Goal: Task Accomplishment & Management: Complete application form

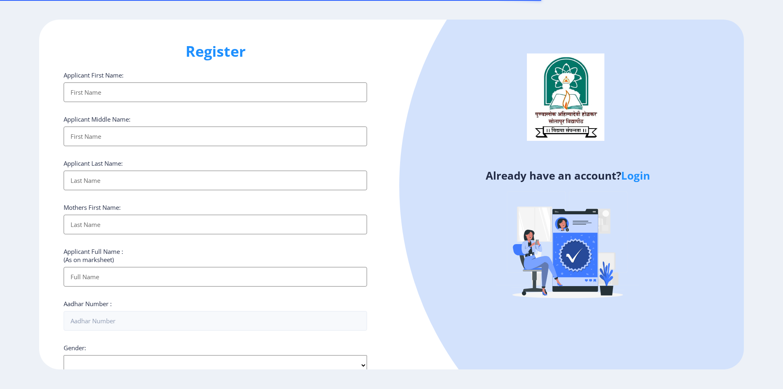
select select
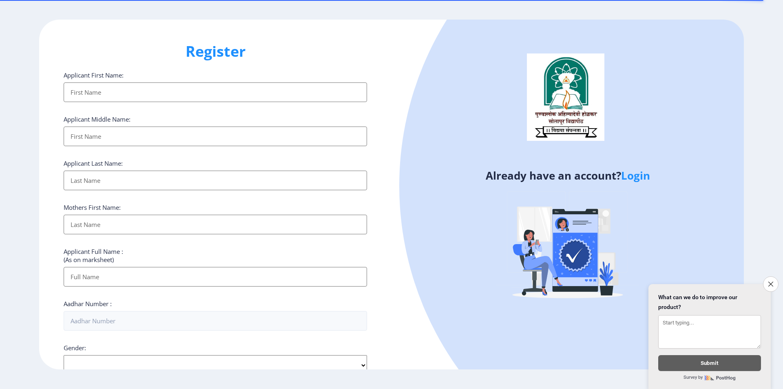
click at [124, 86] on input "Applicant First Name:" at bounding box center [215, 92] width 303 height 20
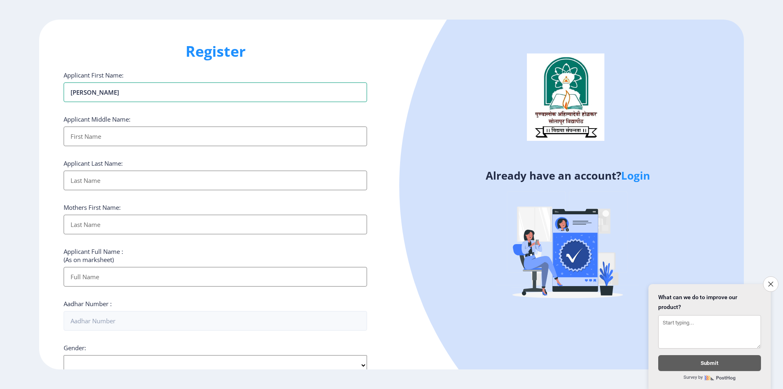
type input "OMKAR"
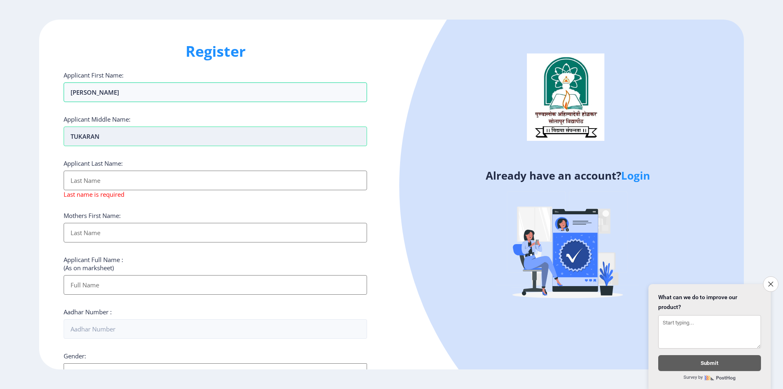
click at [226, 130] on input "TUKARAN" at bounding box center [215, 136] width 303 height 20
type input "TUKARAM"
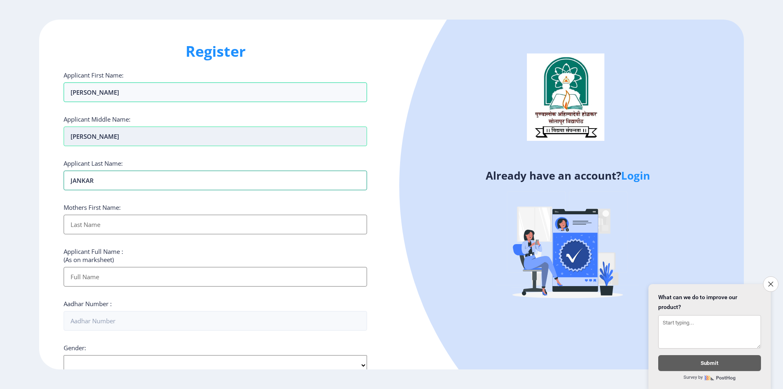
type input "JANKAR"
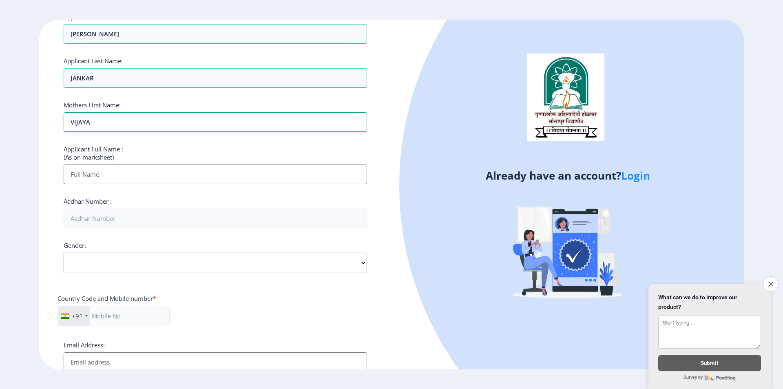
scroll to position [122, 0]
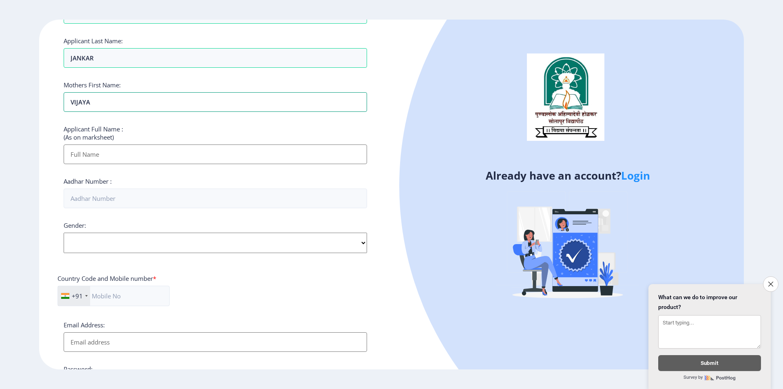
type input "VIJAYA"
click at [137, 156] on input "Applicant First Name:" at bounding box center [215, 154] width 303 height 20
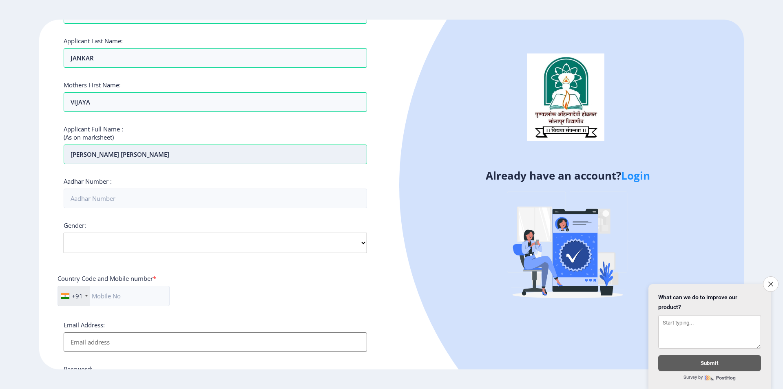
type input "JANKAR OMKAR TUKARAM"
type input "947986144968"
click at [199, 250] on select "Select Gender Male Female Other" at bounding box center [215, 242] width 303 height 20
select select "[DEMOGRAPHIC_DATA]"
click at [64, 232] on select "Select Gender Male Female Other" at bounding box center [215, 242] width 303 height 20
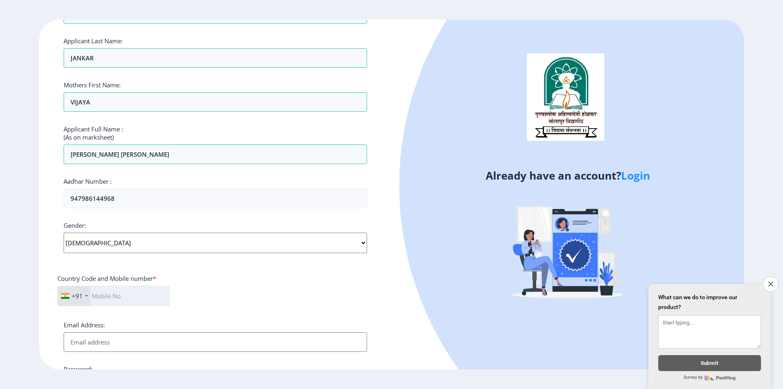
click at [142, 294] on input "text" at bounding box center [113, 295] width 112 height 20
type input "7028459739"
click at [195, 340] on input "Email Address:" at bounding box center [215, 342] width 303 height 20
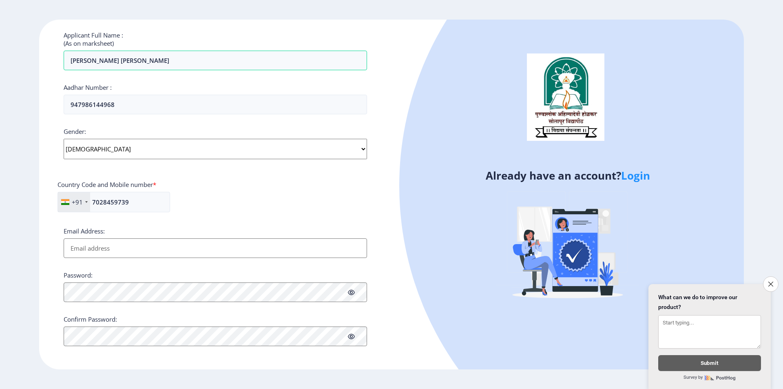
scroll to position [218, 0]
type input "[EMAIL_ADDRESS][DOMAIN_NAME]"
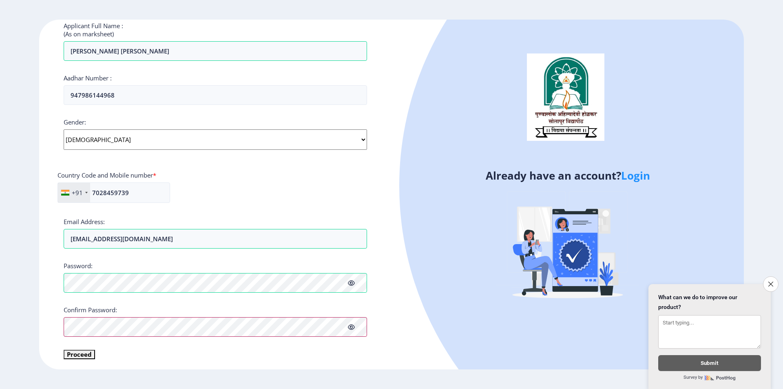
scroll to position [227, 0]
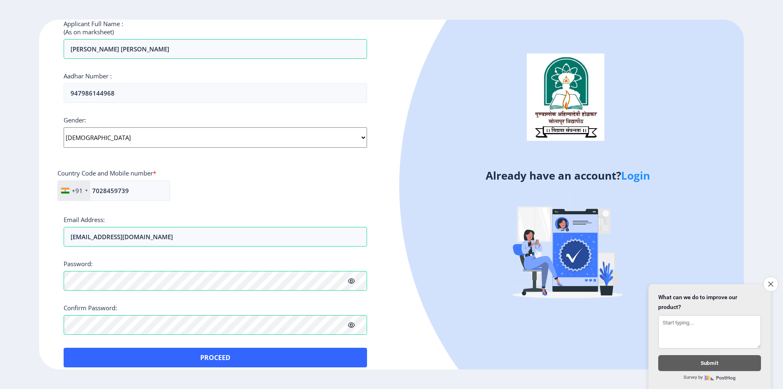
click at [350, 284] on span at bounding box center [351, 280] width 7 height 8
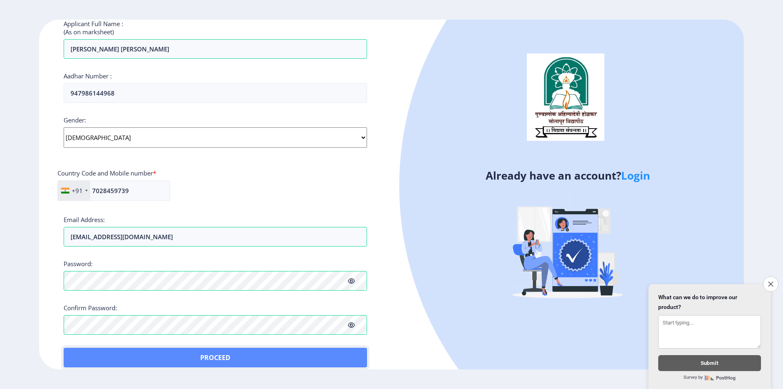
click at [124, 356] on button "Proceed" at bounding box center [215, 357] width 303 height 20
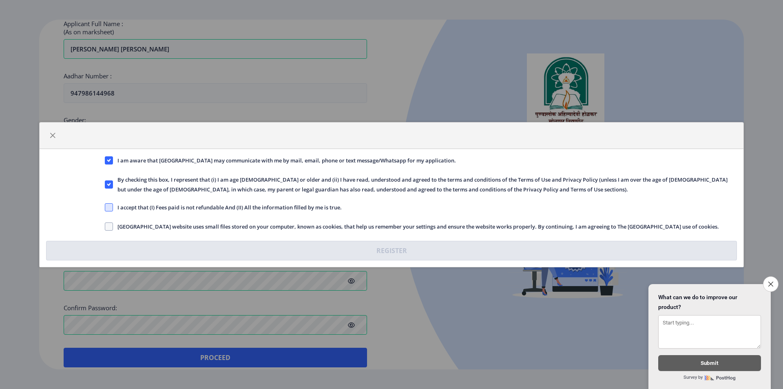
click at [111, 210] on span at bounding box center [109, 207] width 8 height 8
click at [105, 207] on input "I accept that (I) Fees paid is not refundable And (II) All the information fill…" at bounding box center [105, 207] width 0 height 0
checkbox input "true"
click at [106, 225] on span at bounding box center [109, 226] width 8 height 8
click at [105, 226] on input "Solapur University website uses small files stored on your computer, known as c…" at bounding box center [105, 226] width 0 height 0
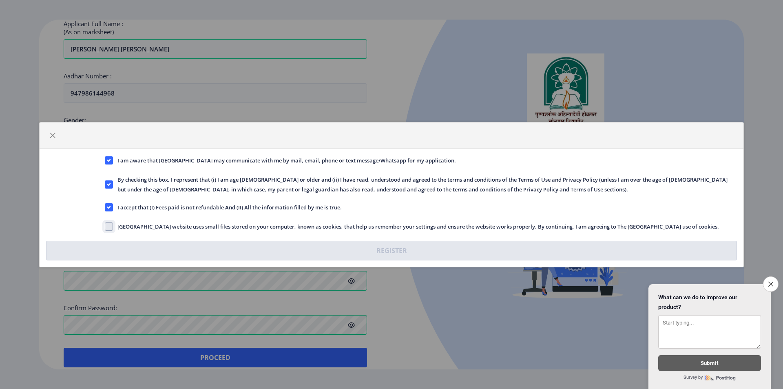
checkbox input "true"
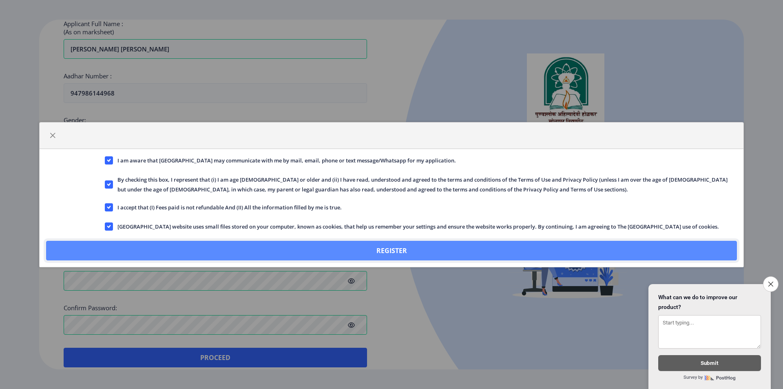
click at [347, 248] on button "Register" at bounding box center [391, 251] width 691 height 20
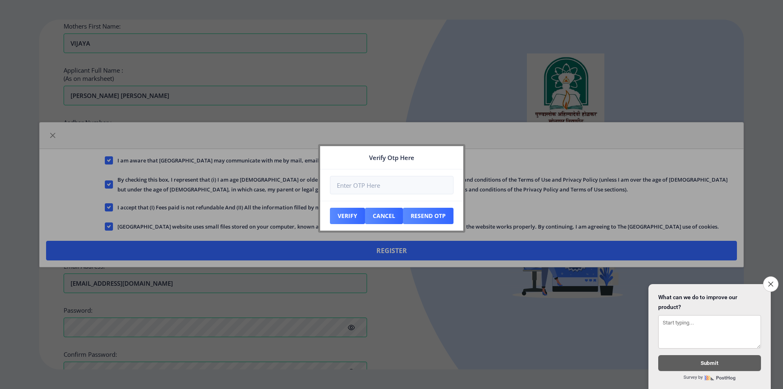
scroll to position [274, 0]
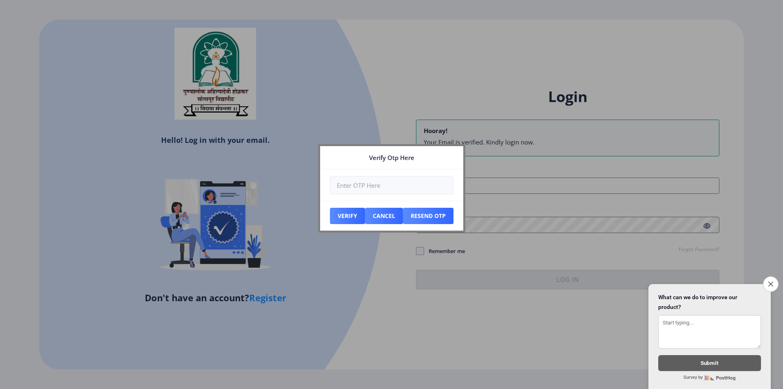
type input "[EMAIL_ADDRESS][DOMAIN_NAME]"
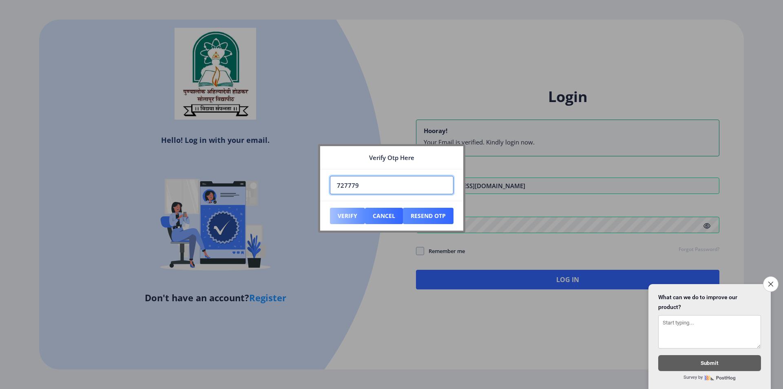
type input "727779"
click at [346, 218] on button "Verify" at bounding box center [347, 216] width 35 height 16
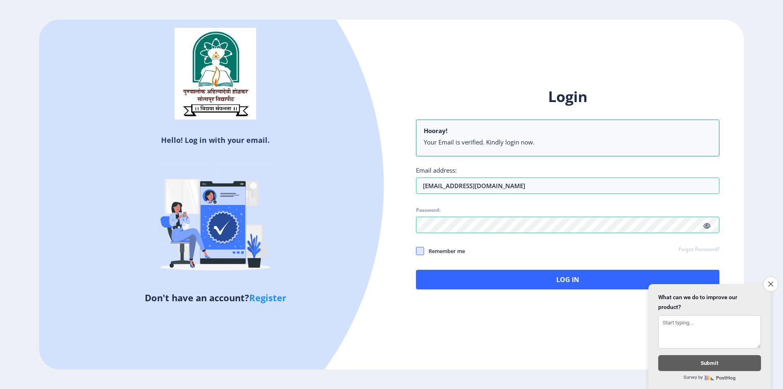
click at [417, 252] on span at bounding box center [420, 251] width 8 height 8
click at [416, 251] on input "Remember me" at bounding box center [416, 250] width 0 height 0
checkbox input "true"
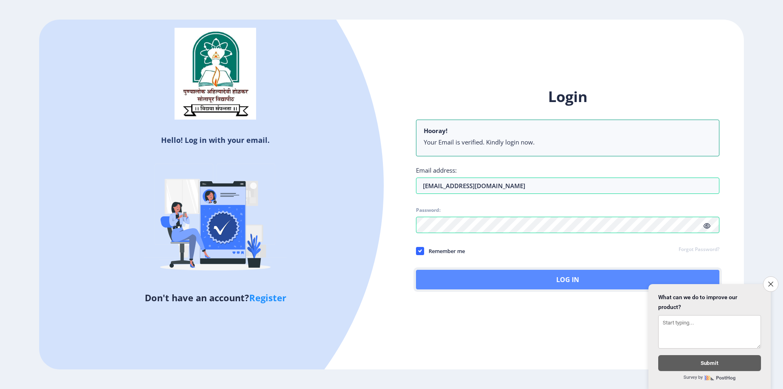
click at [495, 276] on button "Log In" at bounding box center [567, 279] width 303 height 20
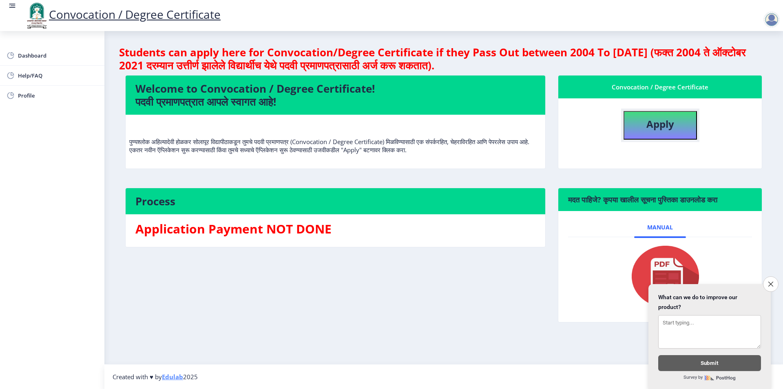
click at [656, 128] on b "Apply" at bounding box center [660, 123] width 28 height 13
select select
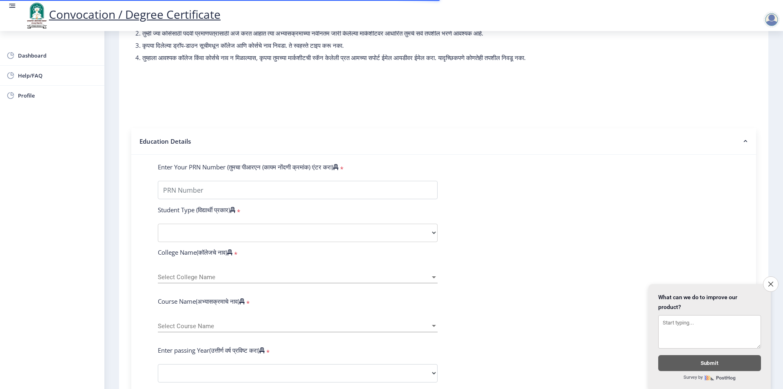
scroll to position [82, 0]
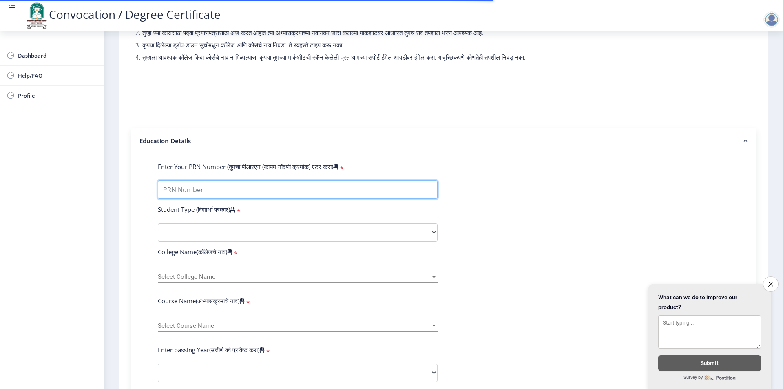
click at [216, 199] on input "Enter Your PRN Number (तुमचा पीआरएन (कायम नोंदणी क्रमांक) एंटर करा)" at bounding box center [298, 189] width 280 height 18
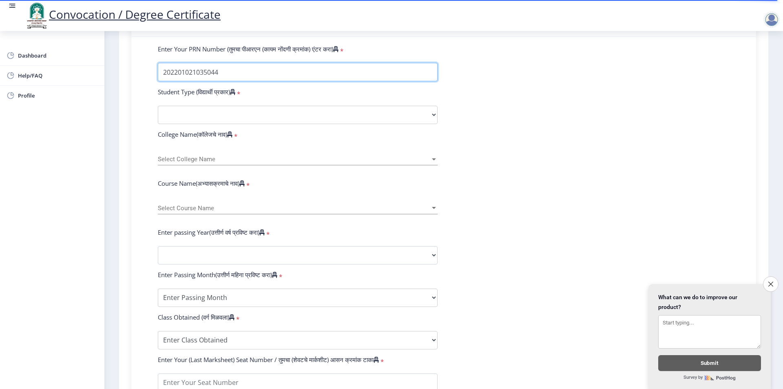
scroll to position [204, 0]
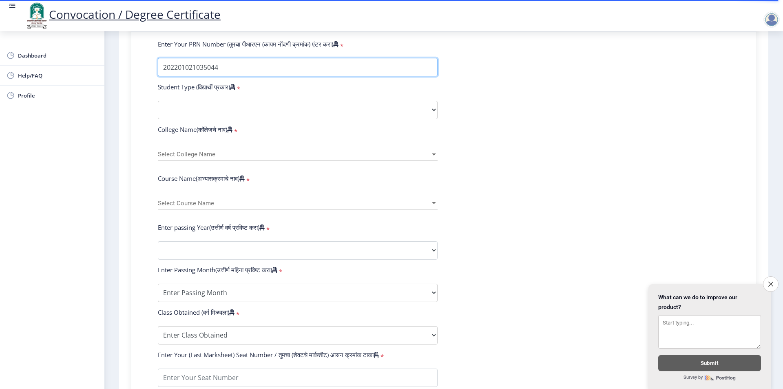
type input "202201021035044"
click at [226, 107] on form "Enter Your PRN Number (तुमचा पीआरएन (कायम नोंदणी क्रमांक) एंटर करा) * Student T…" at bounding box center [444, 256] width 584 height 432
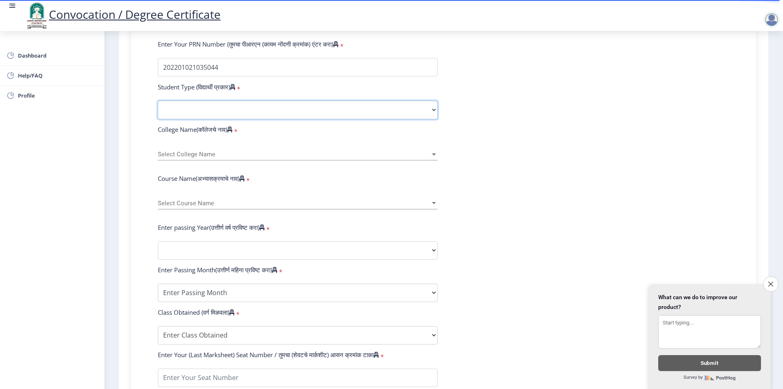
click at [228, 117] on select "Select Student Type Regular External" at bounding box center [298, 110] width 280 height 18
select select "Regular"
click at [158, 108] on select "Select Student Type Regular External" at bounding box center [298, 110] width 280 height 18
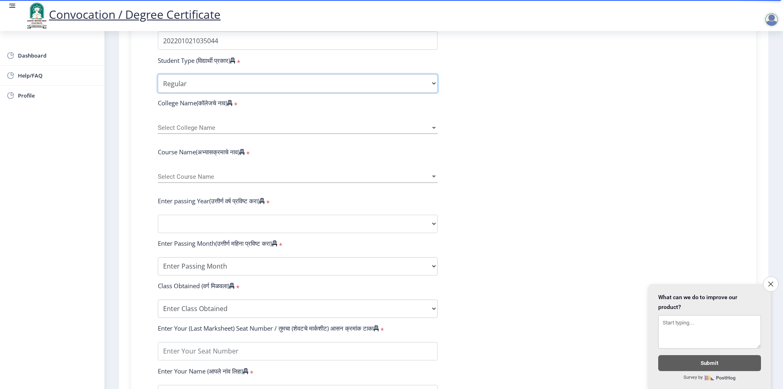
scroll to position [245, 0]
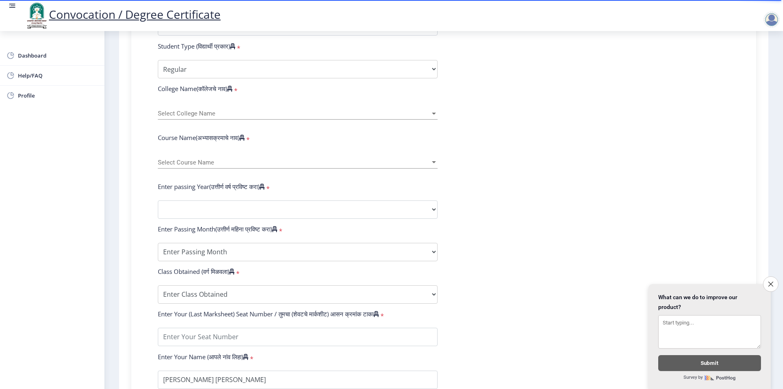
click at [189, 117] on span "Select College Name" at bounding box center [294, 113] width 272 height 7
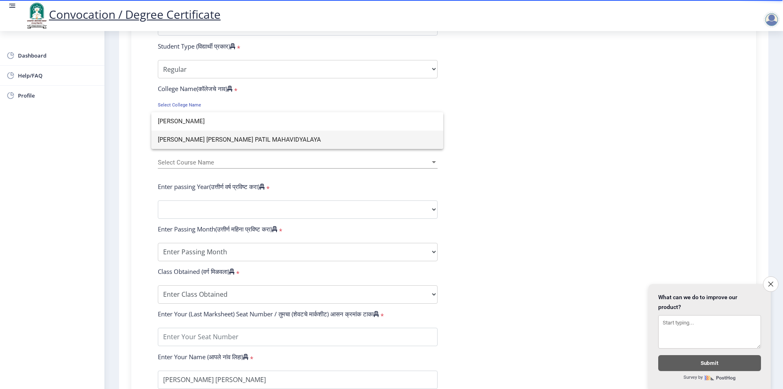
type input "sahak"
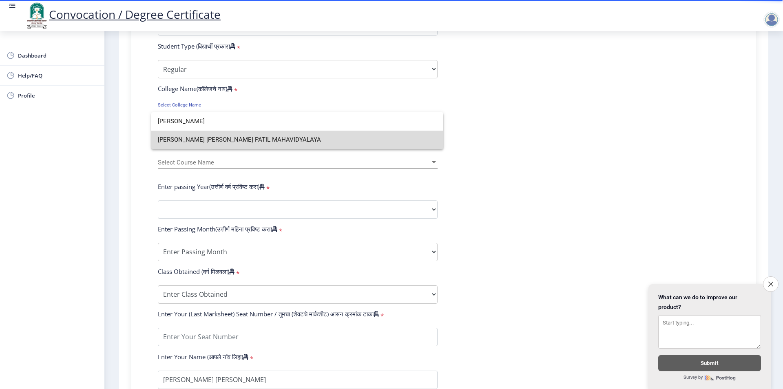
click at [252, 142] on span "SAHAKAR MAHARSHI SHANKARRAO MOHITE PATIL MAHAVIDYALAYA" at bounding box center [297, 139] width 279 height 18
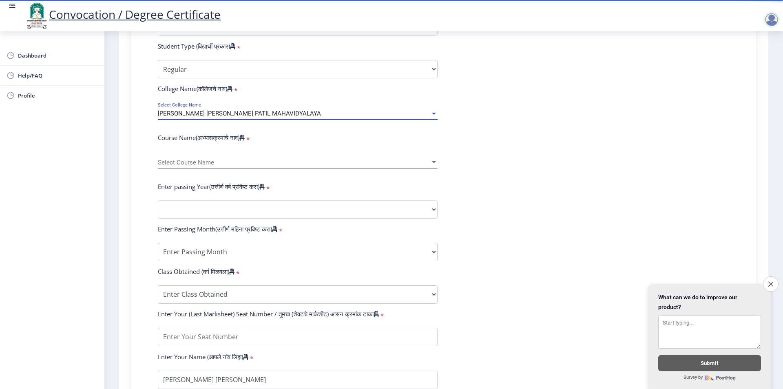
click at [190, 166] on span "Select Course Name" at bounding box center [294, 162] width 272 height 7
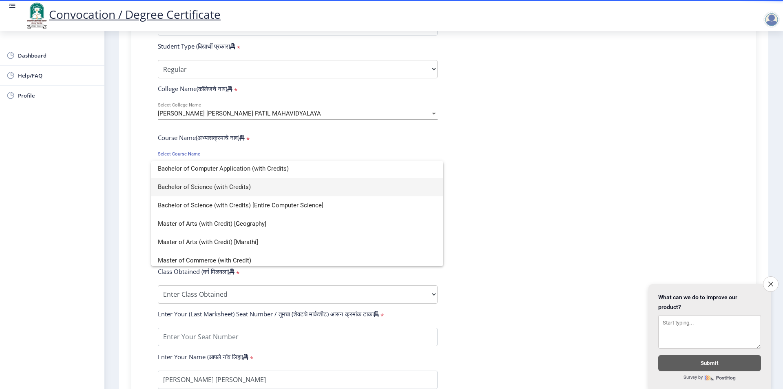
scroll to position [16, 0]
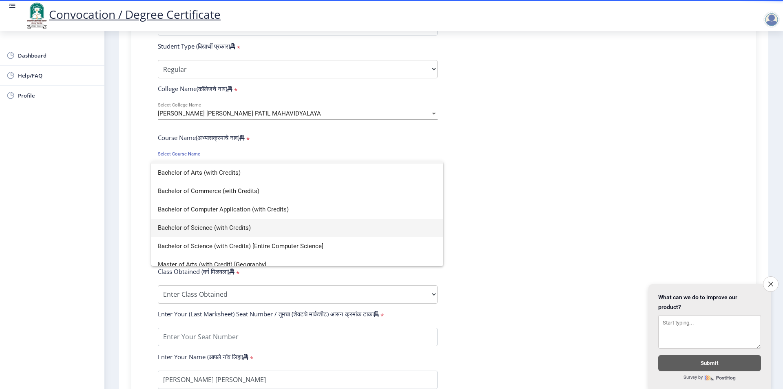
click at [198, 230] on span "Bachelor of Science (with Credits)" at bounding box center [297, 228] width 279 height 18
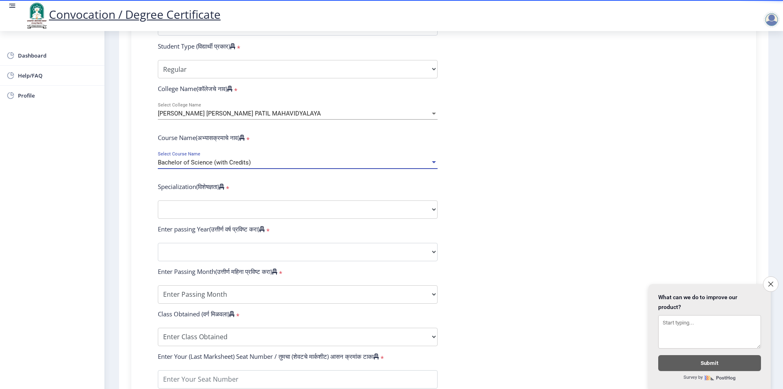
click at [244, 166] on span "Bachelor of Science (with Credits)" at bounding box center [204, 162] width 93 height 7
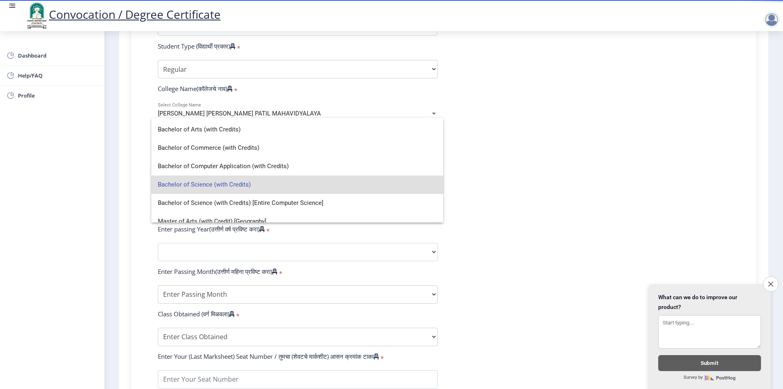
click at [188, 184] on span "Bachelor of Science (with Credits)" at bounding box center [297, 184] width 279 height 18
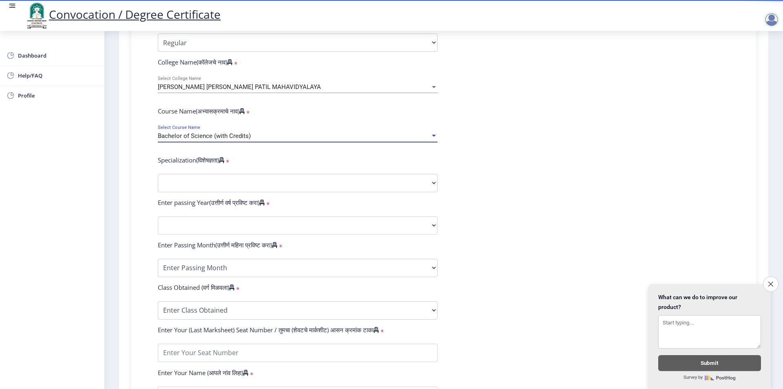
scroll to position [285, 0]
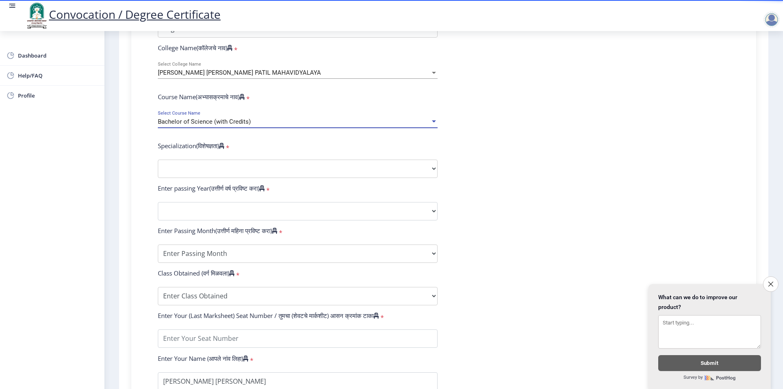
click at [203, 167] on form "Enter Your PRN Number (तुमचा पीआरएन (कायम नोंदणी क्रमांक) एंटर करा) * Student T…" at bounding box center [444, 195] width 584 height 475
click at [203, 173] on select "Specialization Botany Chemistry Computer Science Electronics Geology Mathematic…" at bounding box center [298, 168] width 280 height 18
select select "Microbiology"
click at [158, 167] on select "Specialization Botany Chemistry Computer Science Electronics Geology Mathematic…" at bounding box center [298, 168] width 280 height 18
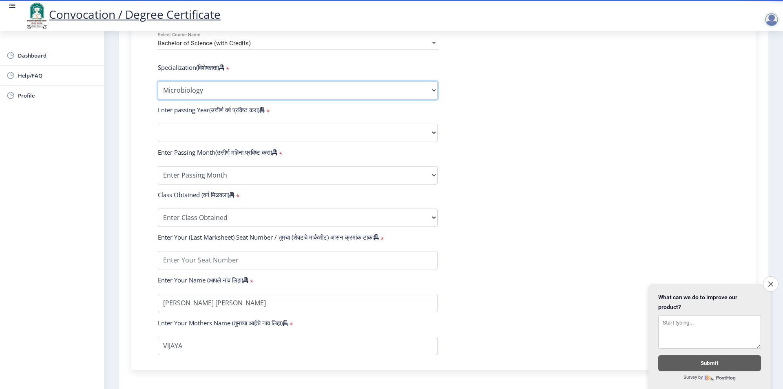
scroll to position [367, 0]
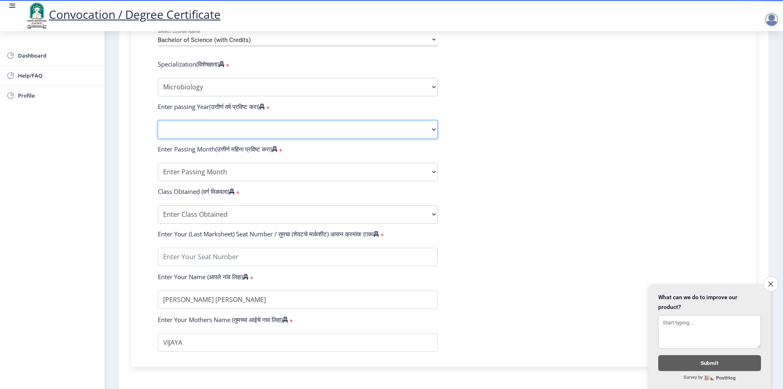
click at [226, 139] on select "2025 2024 2023 2022 2021 2020 2019 2018 2017 2016 2015 2014 2013 2012 2011 2010…" at bounding box center [298, 129] width 280 height 18
select select "2025"
click at [158, 128] on select "2025 2024 2023 2022 2021 2020 2019 2018 2017 2016 2015 2014 2013 2012 2011 2010…" at bounding box center [298, 129] width 280 height 18
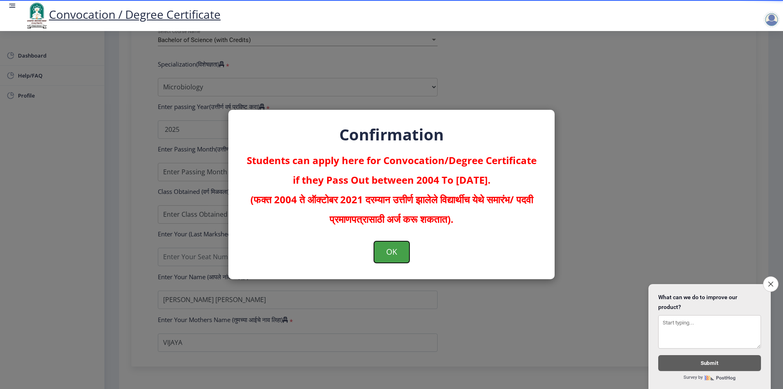
click at [389, 248] on button "OK" at bounding box center [391, 251] width 35 height 21
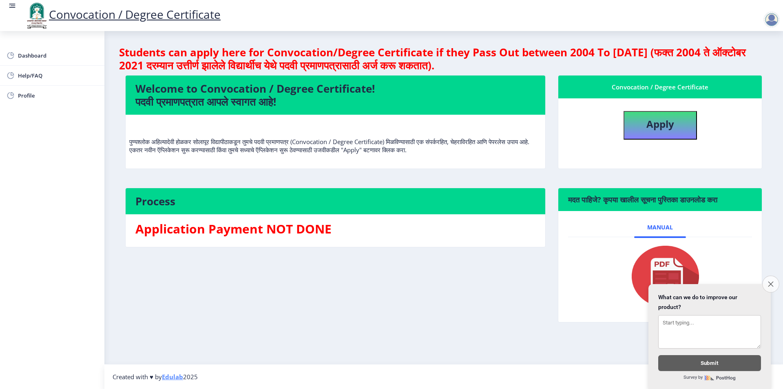
click at [768, 281] on icon "Close survey" at bounding box center [770, 283] width 5 height 5
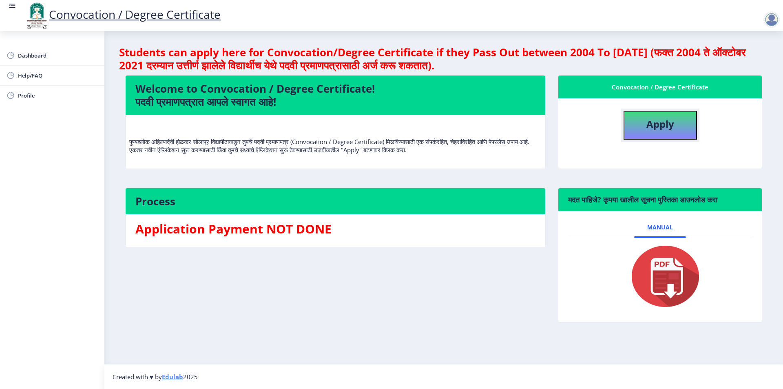
click at [663, 126] on b "Apply" at bounding box center [660, 123] width 28 height 13
select select
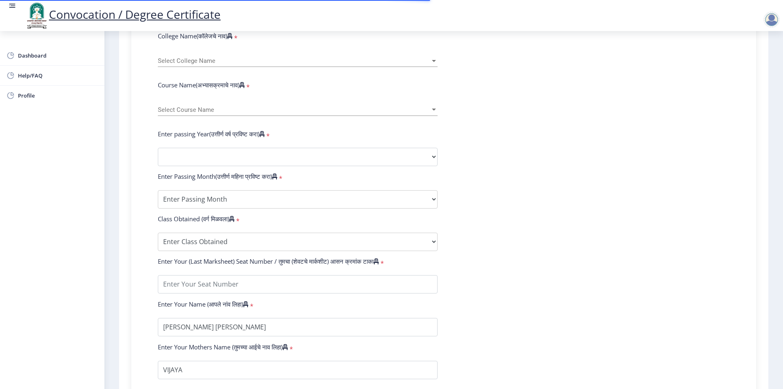
scroll to position [326, 0]
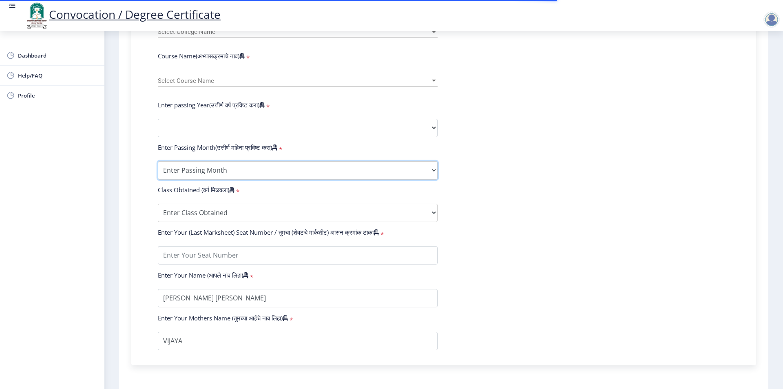
click at [253, 178] on select "Enter Passing Month March April May October November December" at bounding box center [298, 170] width 280 height 18
click at [256, 171] on select "Enter Passing Month March April May October November December" at bounding box center [298, 170] width 280 height 18
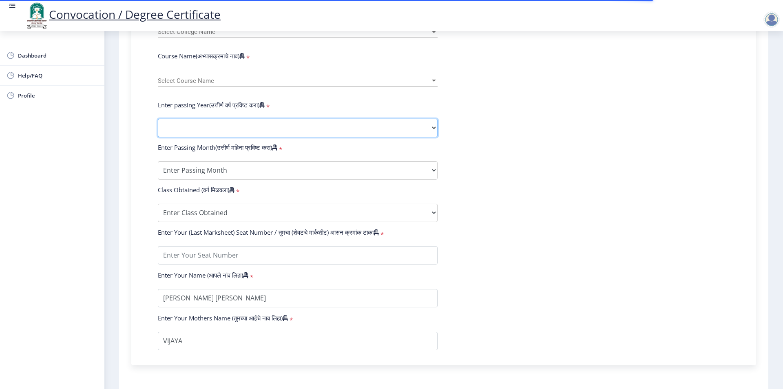
click at [224, 132] on select "2025 2024 2023 2022 2021 2020 2019 2018 2017 2016 2015 2014 2013 2012 2011 2010…" at bounding box center [298, 128] width 280 height 18
select select "2025"
click at [158, 126] on select "2025 2024 2023 2022 2021 2020 2019 2018 2017 2016 2015 2014 2013 2012 2011 2010…" at bounding box center [298, 128] width 280 height 18
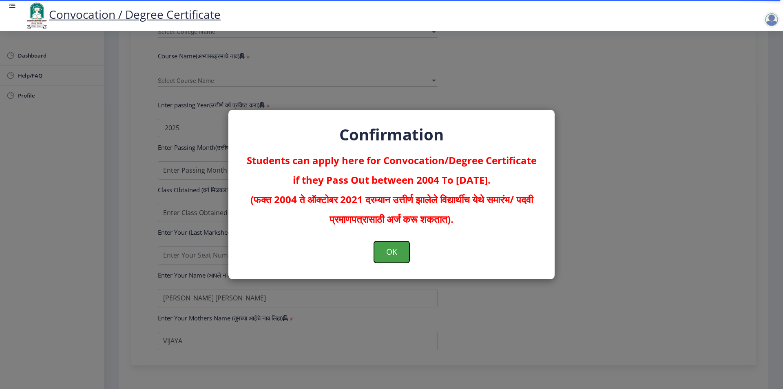
click at [385, 251] on button "OK" at bounding box center [391, 251] width 35 height 21
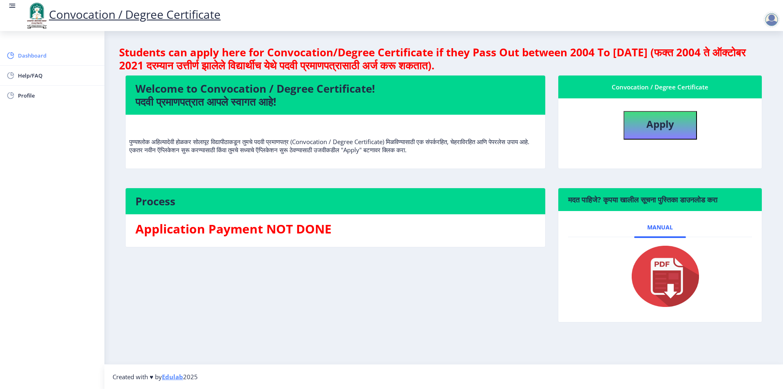
click at [42, 53] on span "Dashboard" at bounding box center [58, 56] width 80 height 10
click at [651, 225] on span "Manual" at bounding box center [660, 227] width 26 height 7
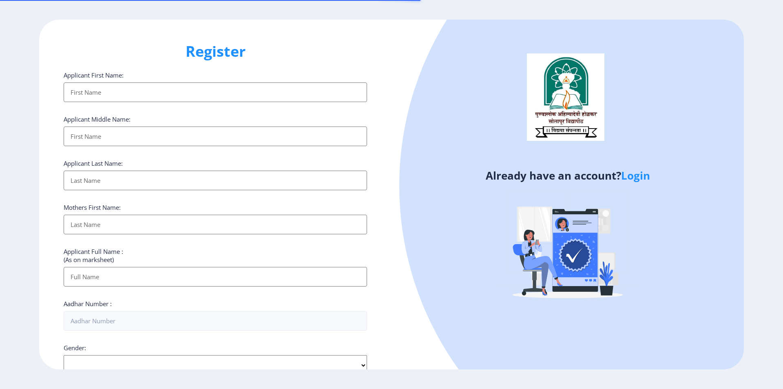
select select
click at [645, 182] on link "Login" at bounding box center [635, 175] width 29 height 15
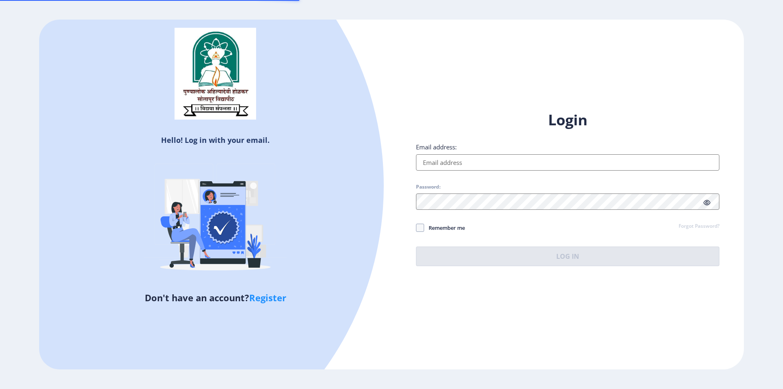
type input "[EMAIL_ADDRESS][DOMAIN_NAME]"
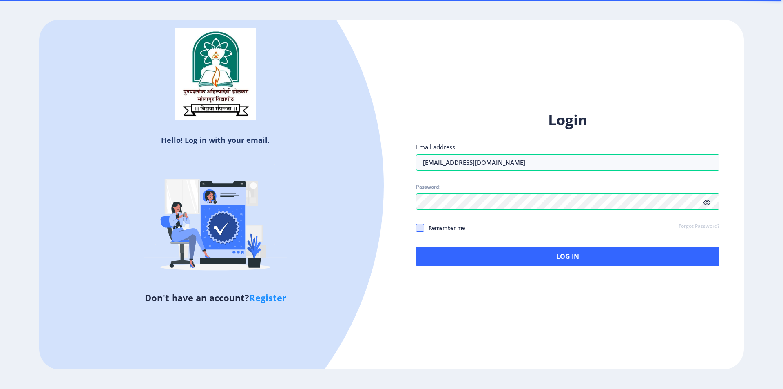
click at [422, 228] on span at bounding box center [420, 227] width 8 height 8
click at [416, 227] on input "Remember me" at bounding box center [416, 227] width 0 height 0
checkbox input "true"
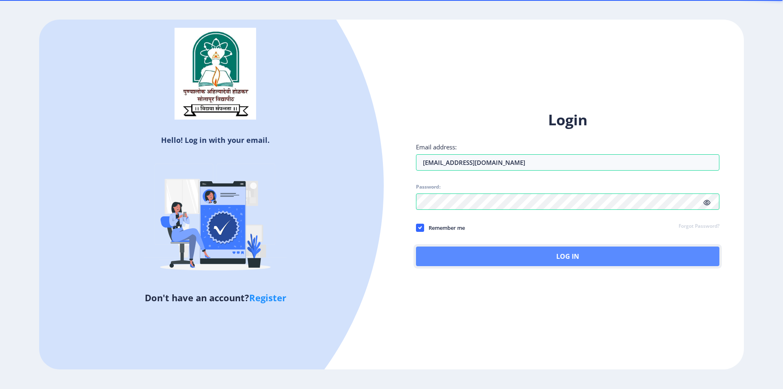
click at [493, 255] on button "Log In" at bounding box center [567, 256] width 303 height 20
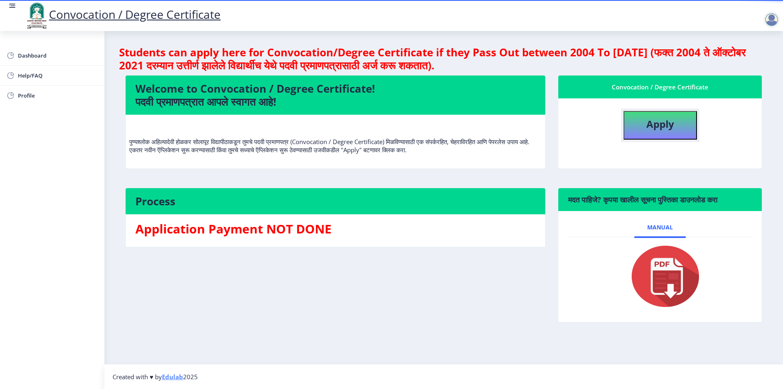
click at [650, 129] on b "Apply" at bounding box center [660, 123] width 28 height 13
select select
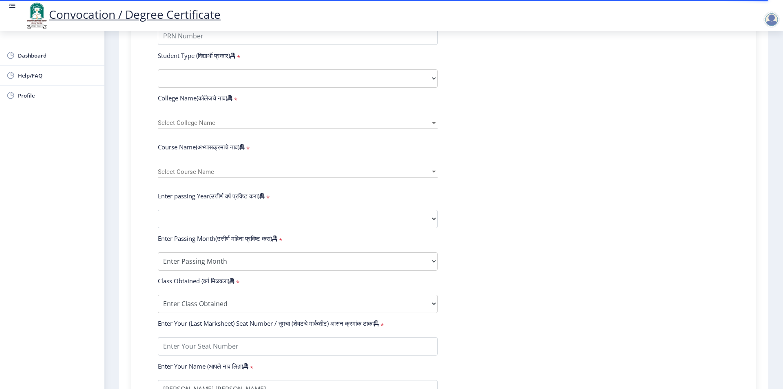
scroll to position [245, 0]
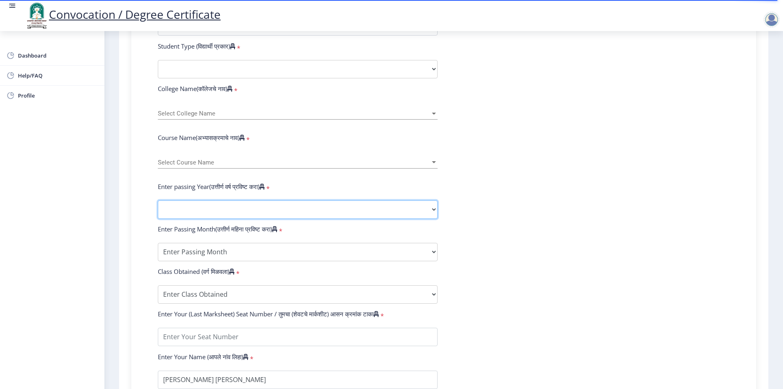
click at [246, 219] on select "2025 2024 2023 2022 2021 2020 2019 2018 2017 2016 2015 2014 2013 2012 2011 2010…" at bounding box center [298, 209] width 280 height 18
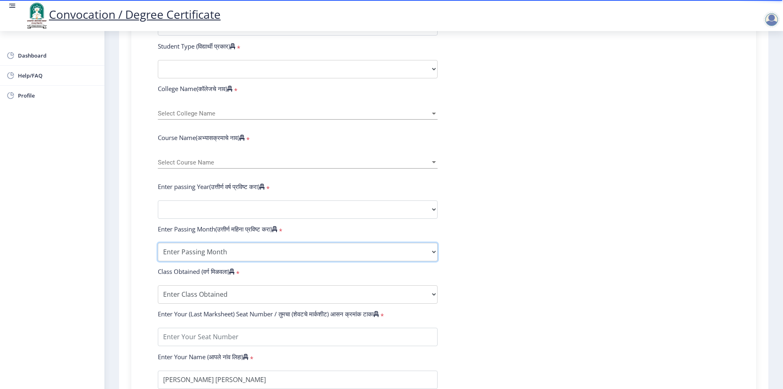
click at [223, 256] on select "Enter Passing Month March April May October November December" at bounding box center [298, 252] width 280 height 18
click at [244, 206] on form "Enter Your PRN Number (तुमचा पीआरएन (कायम नोंदणी क्रमांक) एंटर करा) * Student T…" at bounding box center [444, 215] width 584 height 432
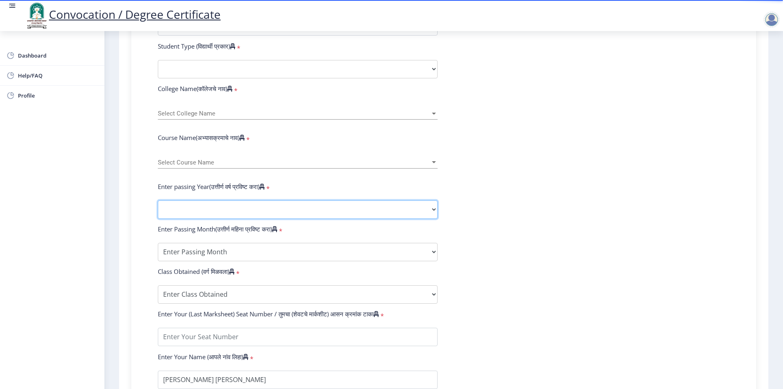
click at [243, 216] on select "2025 2024 2023 2022 2021 2020 2019 2018 2017 2016 2015 2014 2013 2012 2011 2010…" at bounding box center [298, 209] width 280 height 18
select select "2025"
click at [158, 208] on select "2025 2024 2023 2022 2021 2020 2019 2018 2017 2016 2015 2014 2013 2012 2011 2010…" at bounding box center [298, 209] width 280 height 18
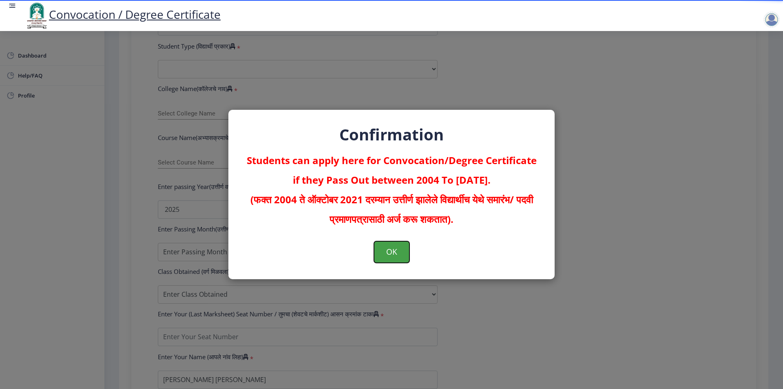
click at [383, 251] on button "OK" at bounding box center [391, 251] width 35 height 21
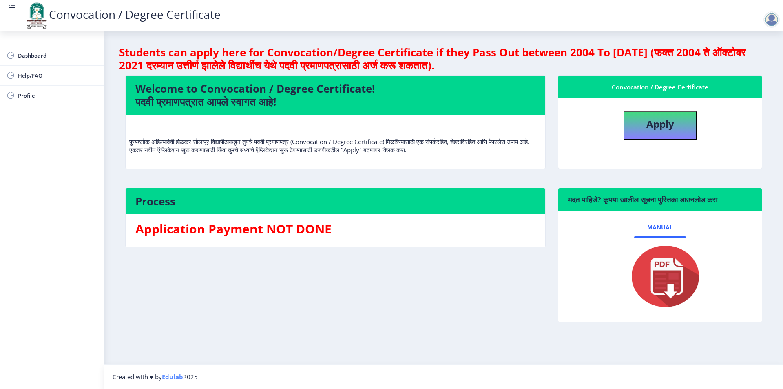
select select
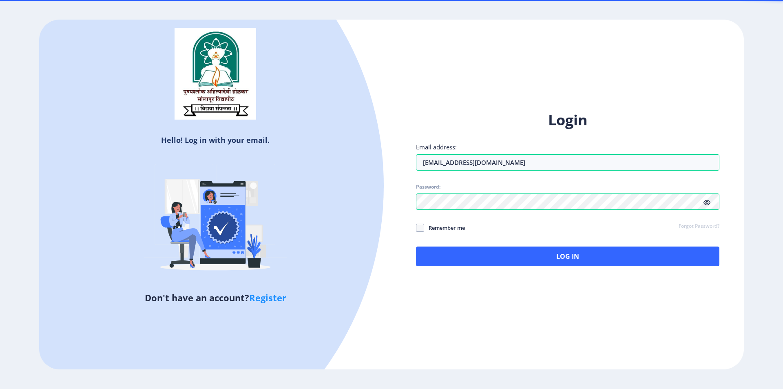
select select
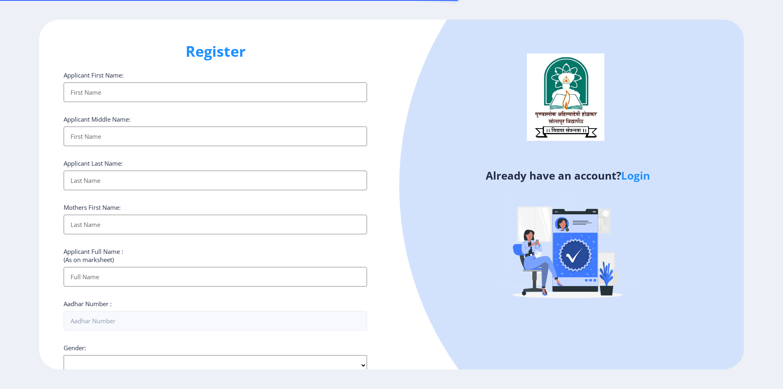
select select
click at [622, 165] on div at bounding box center [712, 185] width 626 height 626
click at [636, 174] on link "Login" at bounding box center [635, 175] width 29 height 15
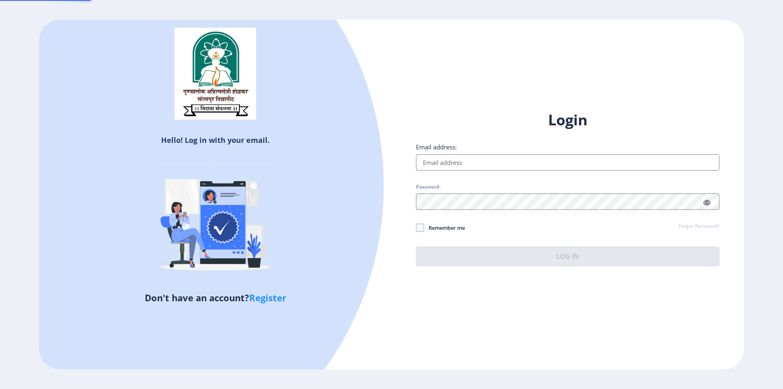
type input "[EMAIL_ADDRESS][DOMAIN_NAME]"
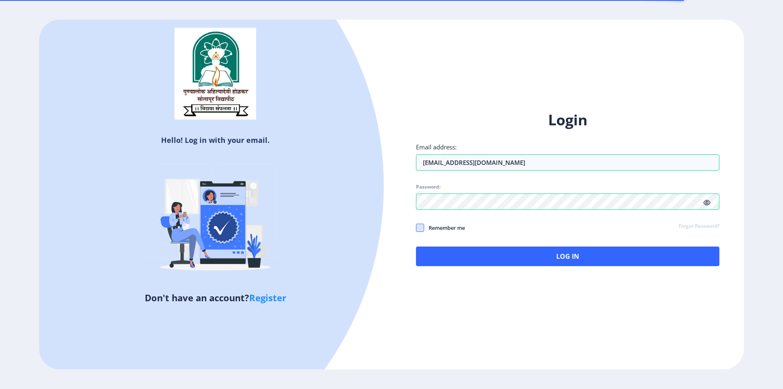
click at [418, 227] on span at bounding box center [420, 227] width 8 height 8
click at [416, 227] on input "Remember me" at bounding box center [416, 227] width 0 height 0
checkbox input "true"
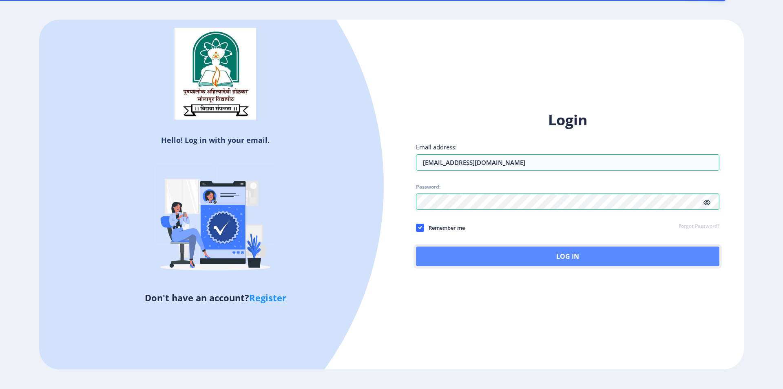
click at [458, 252] on button "Log In" at bounding box center [567, 256] width 303 height 20
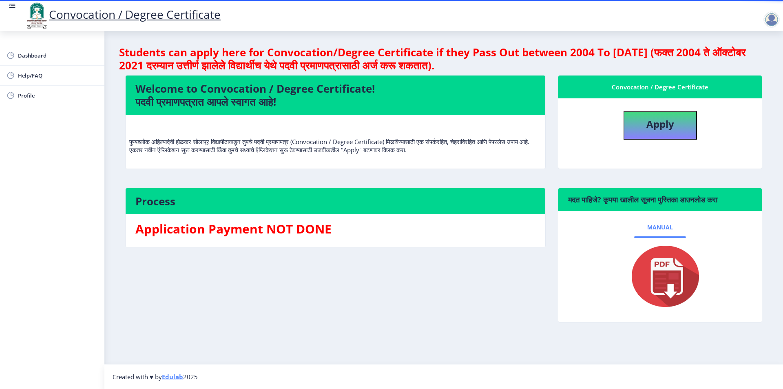
click at [654, 226] on span "Manual" at bounding box center [660, 227] width 26 height 7
click at [43, 57] on span "Dashboard" at bounding box center [58, 56] width 80 height 10
